Goal: Information Seeking & Learning: Learn about a topic

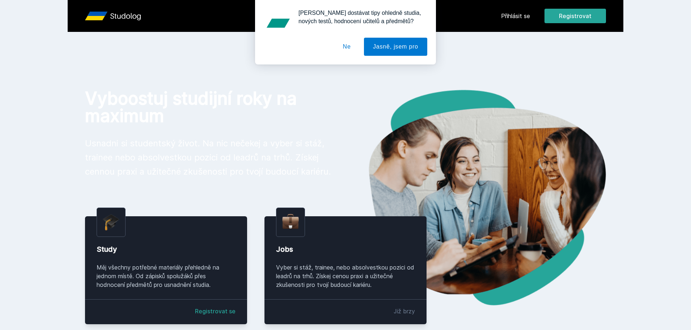
click at [354, 51] on button "Ne" at bounding box center [347, 47] width 26 height 18
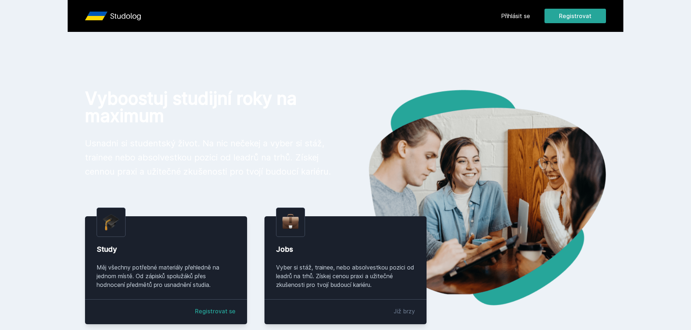
click at [514, 17] on link "Přihlásit se" at bounding box center [515, 16] width 29 height 9
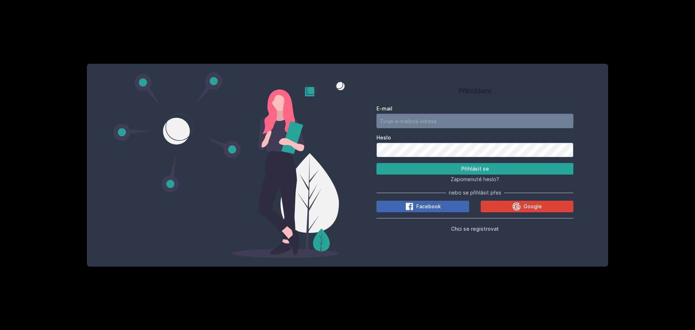
click at [514, 17] on div "Přihlášení E-mail Heslo Přihlásit se Zapomenuté heslo? nebo se přihlásit přes F…" at bounding box center [347, 165] width 695 height 330
type input "daku798@gmail.com"
click at [417, 168] on button "Přihlásit se" at bounding box center [474, 169] width 197 height 12
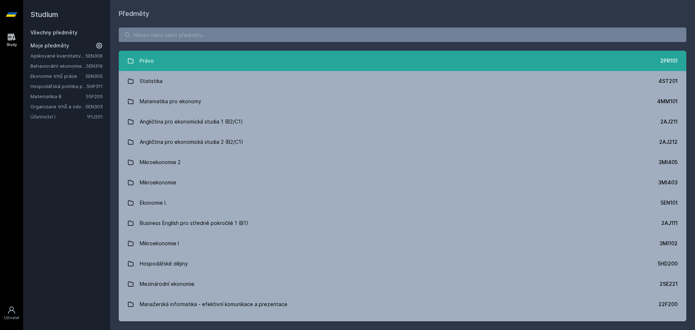
click at [291, 62] on link "Právo 2PR101" at bounding box center [403, 61] width 568 height 20
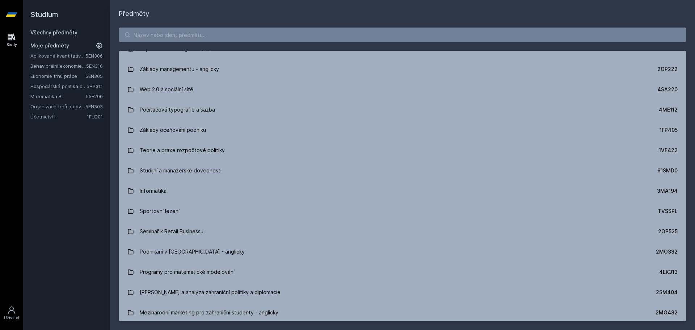
scroll to position [9532, 0]
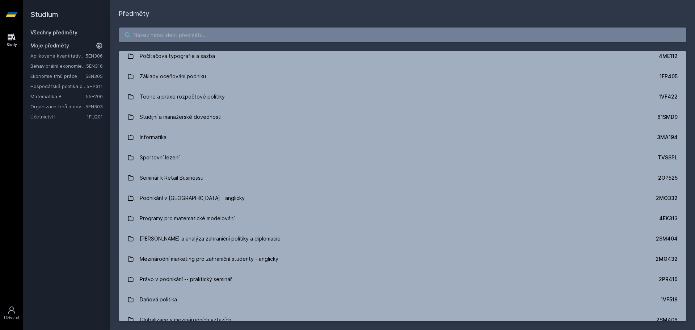
click at [298, 29] on input "search" at bounding box center [403, 35] width 568 height 14
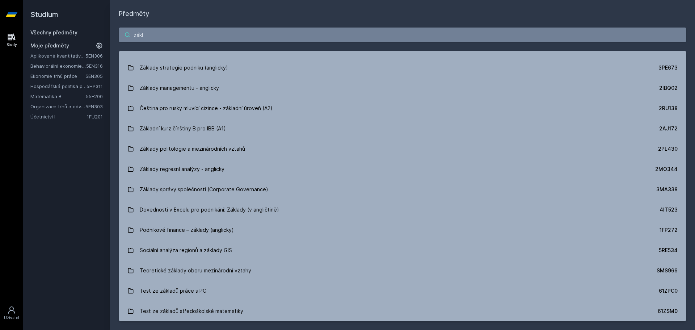
scroll to position [2547, 0]
click at [147, 30] on div "zákl Základy mikroekonomie 5EN102 Základy marketingu pro informatiky a statisti…" at bounding box center [402, 174] width 585 height 311
click at [157, 35] on input "zákl" at bounding box center [403, 35] width 568 height 14
click at [157, 34] on input "zákl" at bounding box center [403, 35] width 568 height 14
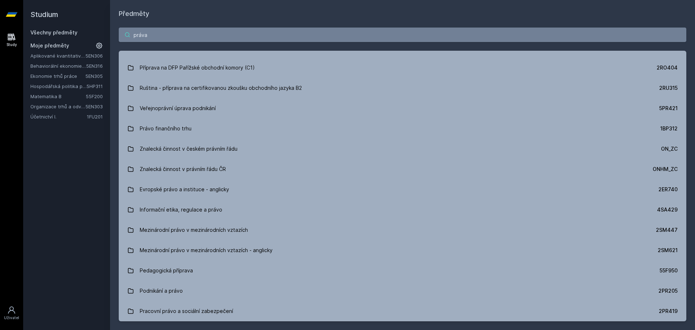
scroll to position [1615, 0]
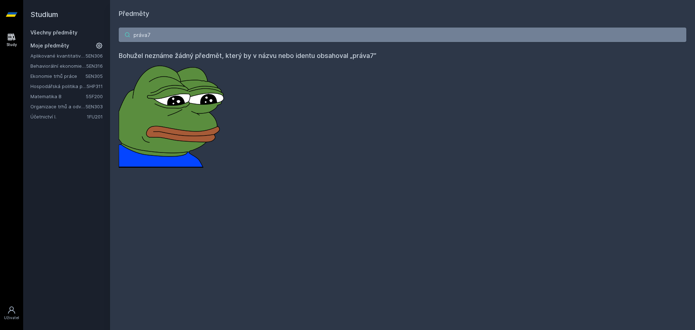
type input "práva"
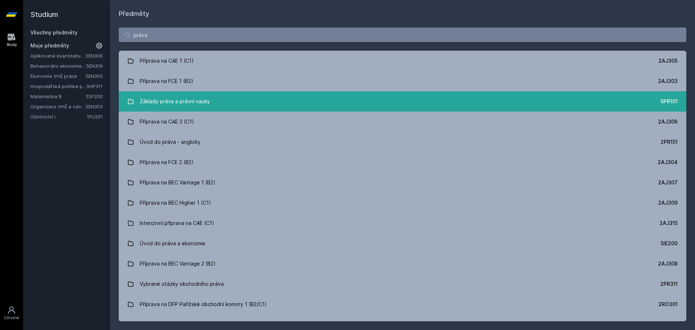
click at [244, 106] on link "Základy práva a právní nauky 5PR101" at bounding box center [403, 101] width 568 height 20
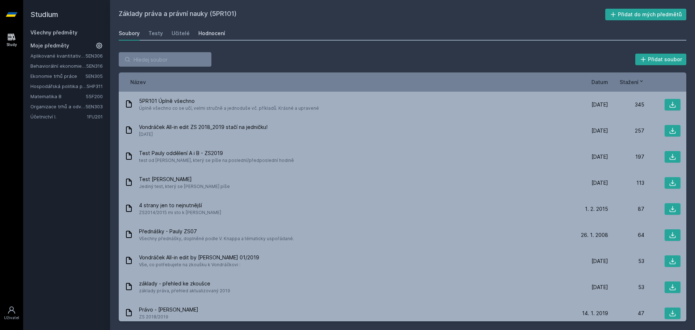
click at [209, 32] on div "Hodnocení" at bounding box center [211, 33] width 27 height 7
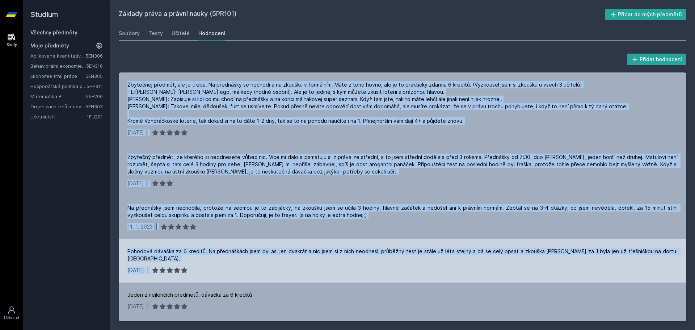
drag, startPoint x: 130, startPoint y: 88, endPoint x: 410, endPoint y: 277, distance: 338.0
click at [410, 277] on div "Zbytečnej předmět, ale je třeba. Na přednášky se nechodí a na zkoušku v formáln…" at bounding box center [403, 196] width 568 height 249
click at [412, 272] on div "28. 12. 2021 |" at bounding box center [402, 269] width 550 height 7
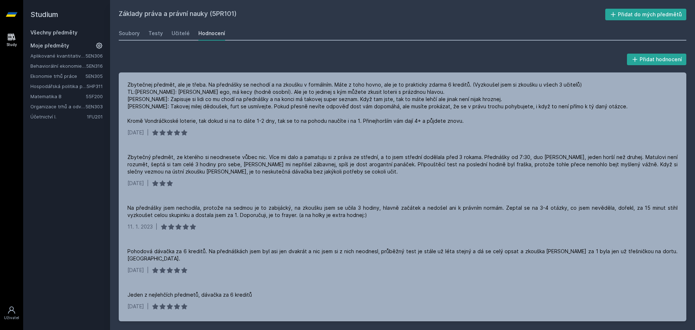
click at [517, 15] on h2 "Základy práva a právní nauky (5PR101)" at bounding box center [362, 15] width 487 height 12
click at [479, 47] on div "Přidat hodnocení Zbytečnej předmět, ale je třeba. Na přednášky se nechodí a na …" at bounding box center [402, 186] width 585 height 286
drag, startPoint x: 481, startPoint y: 41, endPoint x: 488, endPoint y: 41, distance: 6.2
click at [487, 41] on div "Základy práva a právní nauky (5PR101) Přidat do mých předmětů Soubory Testy Uči…" at bounding box center [403, 165] width 568 height 312
click at [595, 41] on div "Základy práva a právní nauky (5PR101) Přidat do mých předmětů Soubory Testy Uči…" at bounding box center [403, 165] width 568 height 312
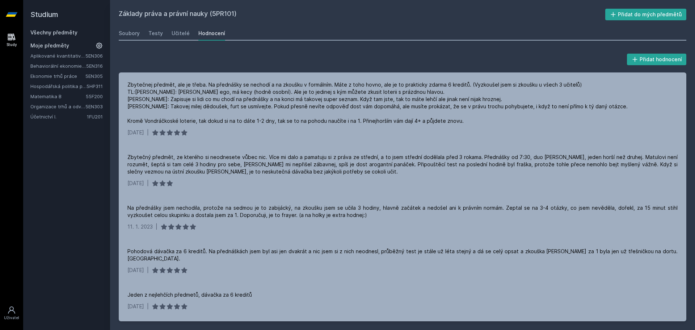
click at [594, 34] on div "Soubory Testy Učitelé Hodnocení" at bounding box center [403, 33] width 568 height 14
